Goal: Transaction & Acquisition: Purchase product/service

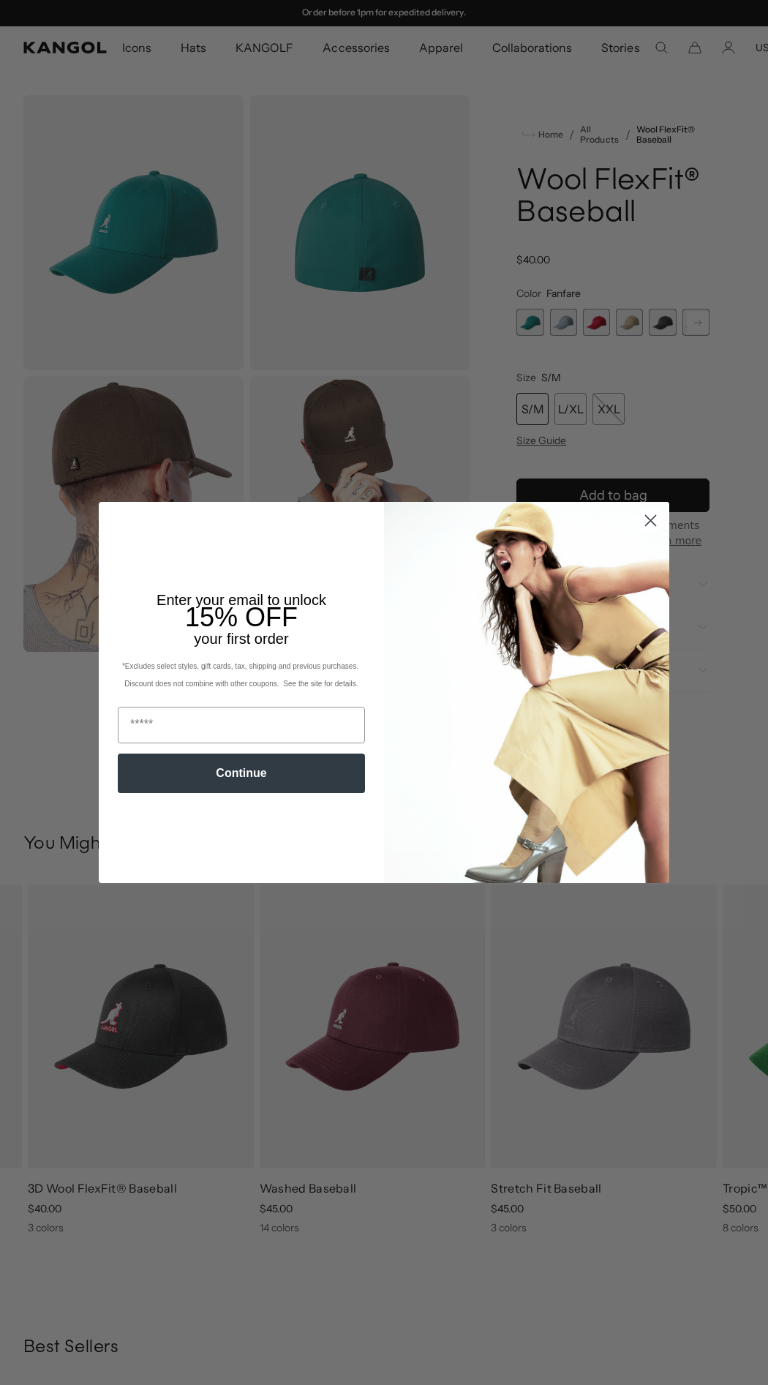
scroll to position [1083, 0]
